Goal: Connect with others: Connect with other users

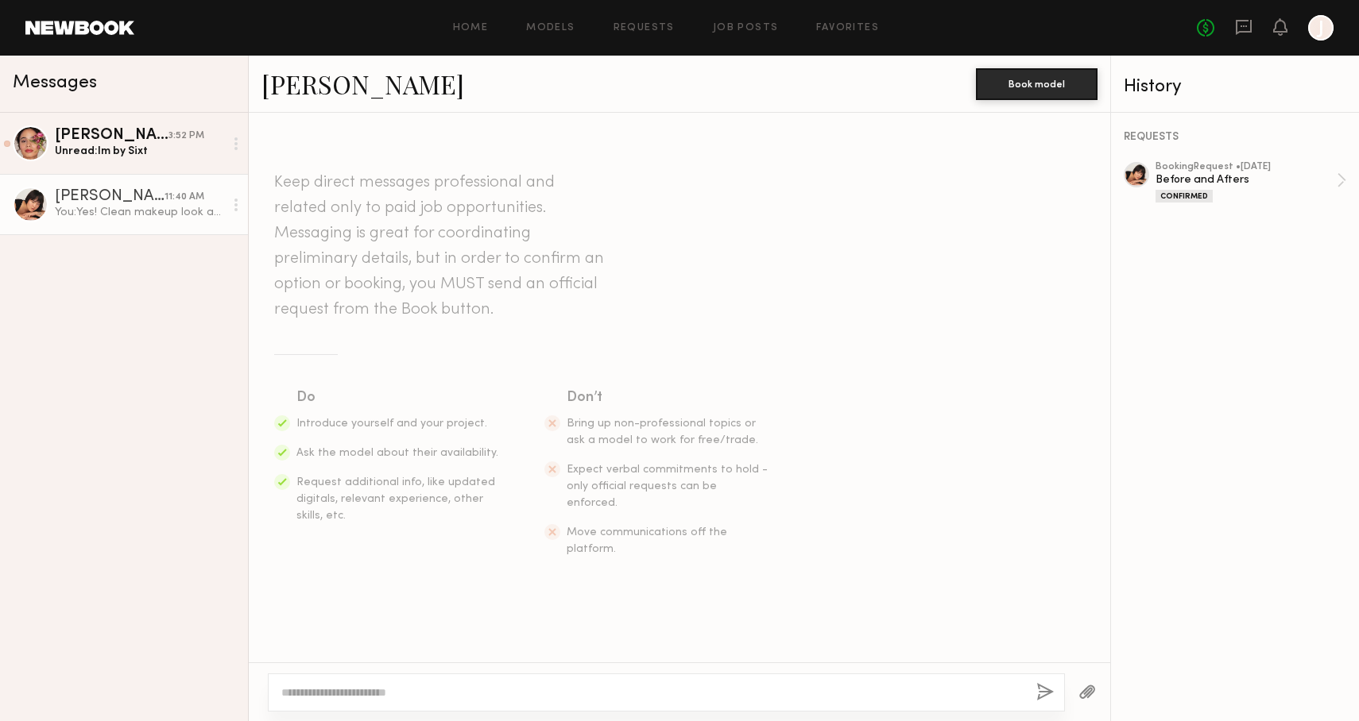
scroll to position [1169, 0]
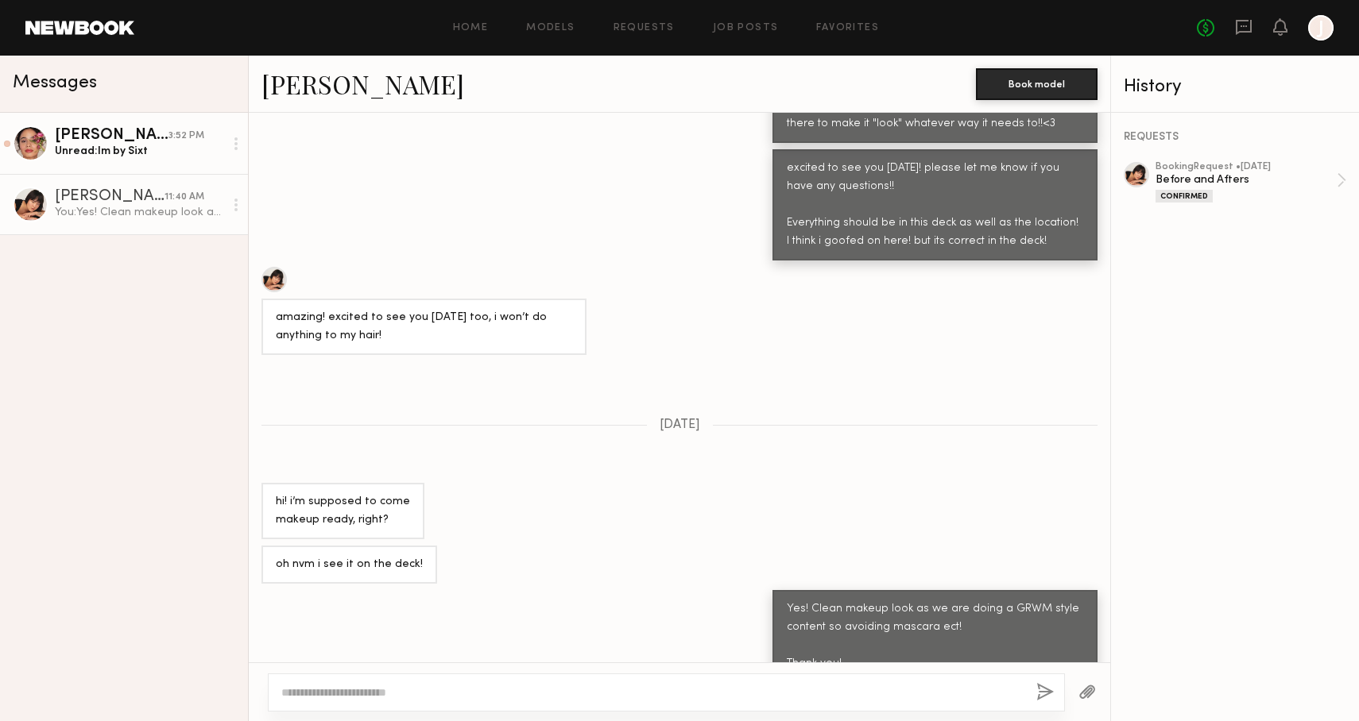
click at [133, 153] on div "Unread: Im by Sixt" at bounding box center [139, 151] width 169 height 15
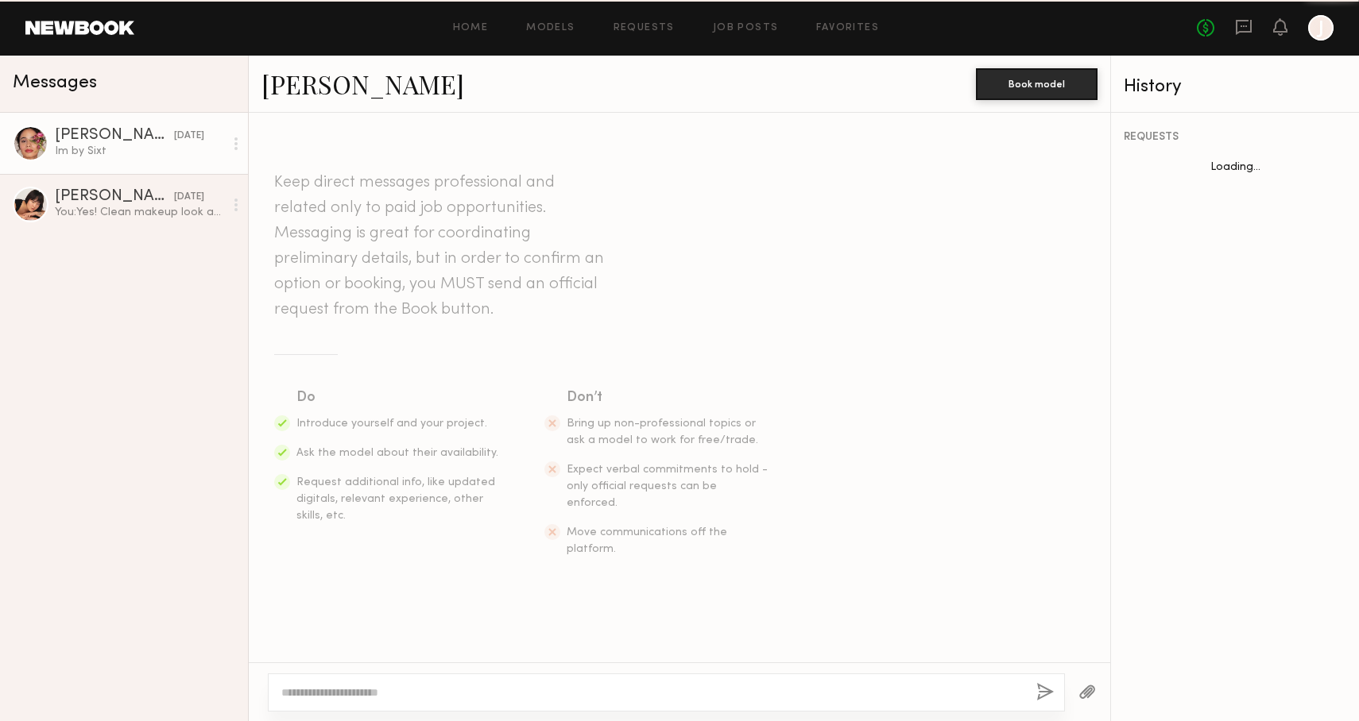
scroll to position [868, 0]
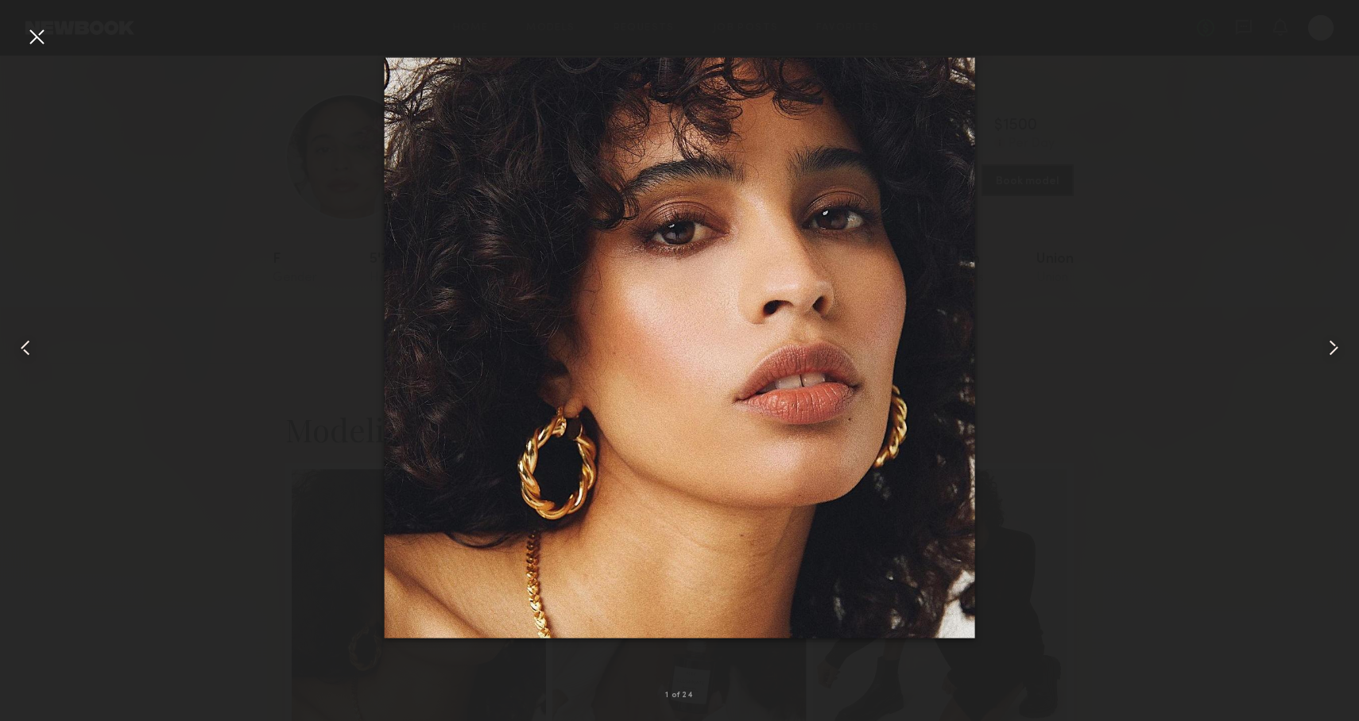
click at [1143, 312] on div at bounding box center [679, 347] width 1359 height 645
click at [1275, 226] on div at bounding box center [679, 347] width 1359 height 645
click at [33, 33] on div at bounding box center [36, 36] width 25 height 25
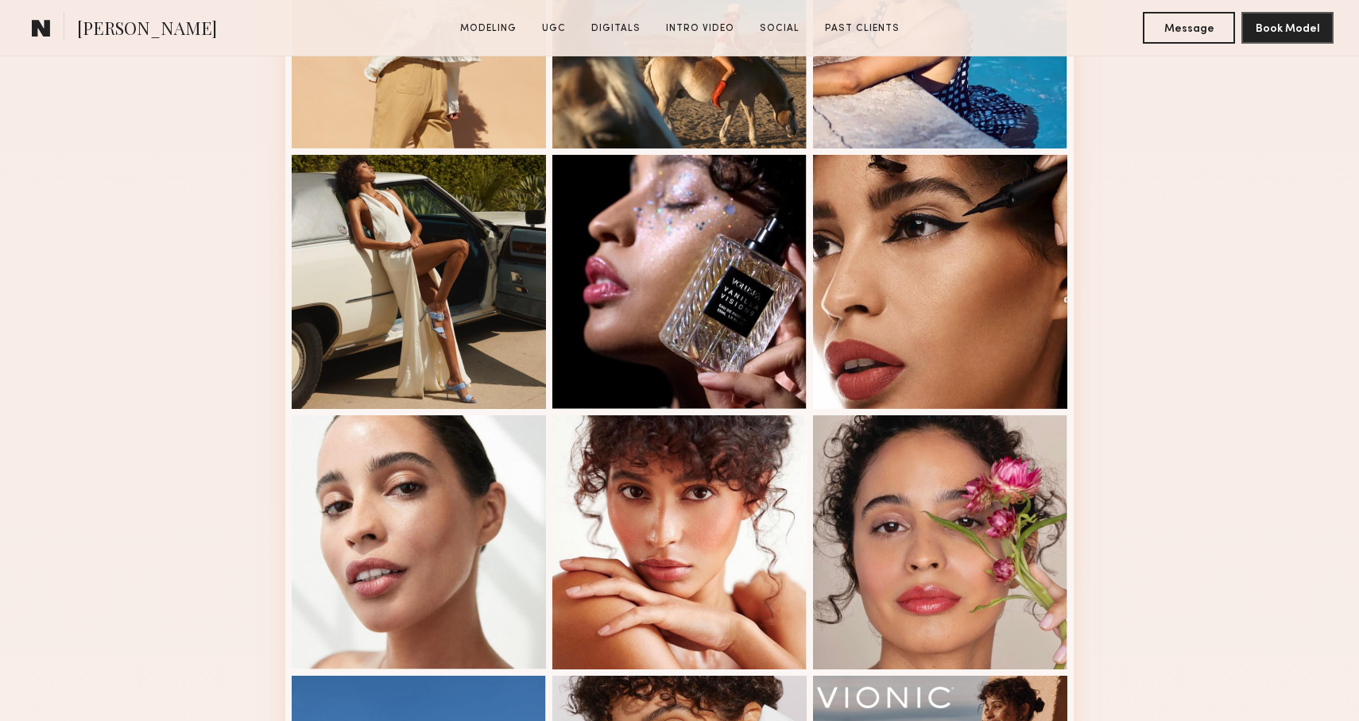
scroll to position [869, 0]
